Goal: Use online tool/utility: Utilize a website feature to perform a specific function

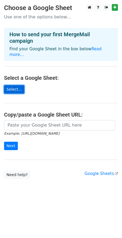
click at [14, 85] on link "Select..." at bounding box center [14, 89] width 20 height 8
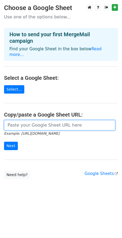
click at [29, 122] on input "url" at bounding box center [59, 125] width 111 height 10
click at [28, 120] on input "url" at bounding box center [59, 125] width 111 height 10
paste input "https://docs.google.com/spreadsheets/d/12dkWgfTTb7Ix9k-8H5i_Mk3PnUssUDTNE7WS7T-…"
type input "https://docs.google.com/spreadsheets/d/12dkWgfTTb7Ix9k-8H5i_Mk3PnUssUDTNE7WS7T-…"
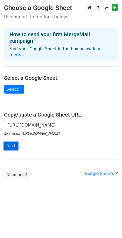
scroll to position [0, 0]
click at [10, 142] on input "Next" at bounding box center [11, 146] width 14 height 8
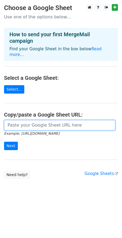
click at [60, 121] on input "url" at bounding box center [59, 125] width 111 height 10
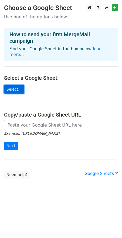
click at [18, 86] on link "Select..." at bounding box center [14, 89] width 20 height 8
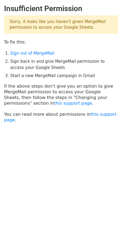
click at [35, 148] on html "Insufficient Permission Sorry, it looks like you haven't given MergeMail permis…" at bounding box center [61, 119] width 122 height 238
click at [30, 55] on li "Sign out of MergeMail" at bounding box center [64, 53] width 108 height 6
click at [29, 54] on link "Sign out of MergeMail" at bounding box center [32, 53] width 44 height 5
